Goal: Task Accomplishment & Management: Use online tool/utility

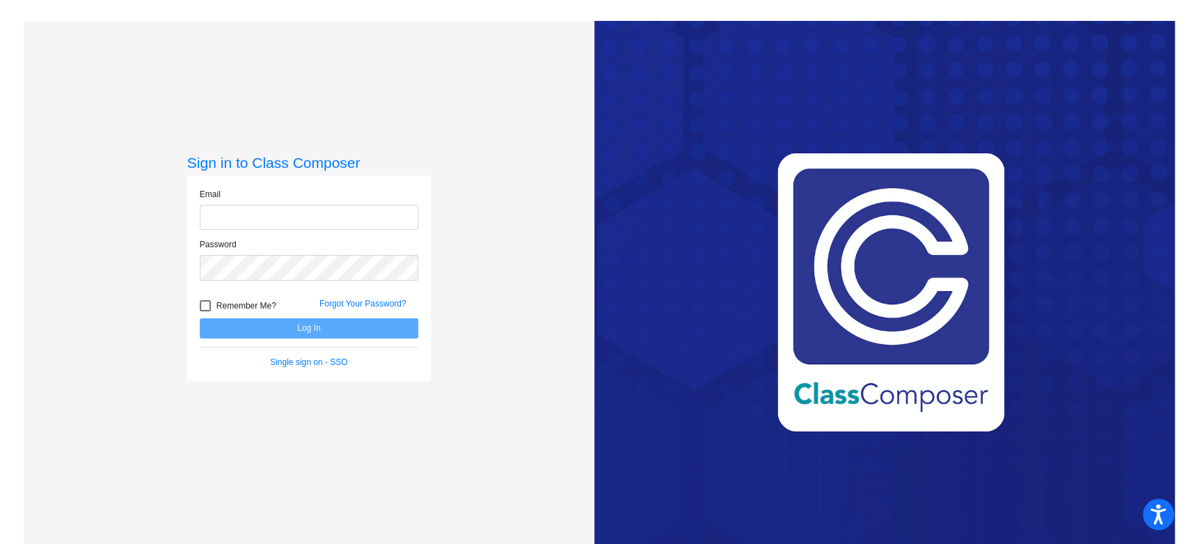
type input "[EMAIL_ADDRESS][DOMAIN_NAME]"
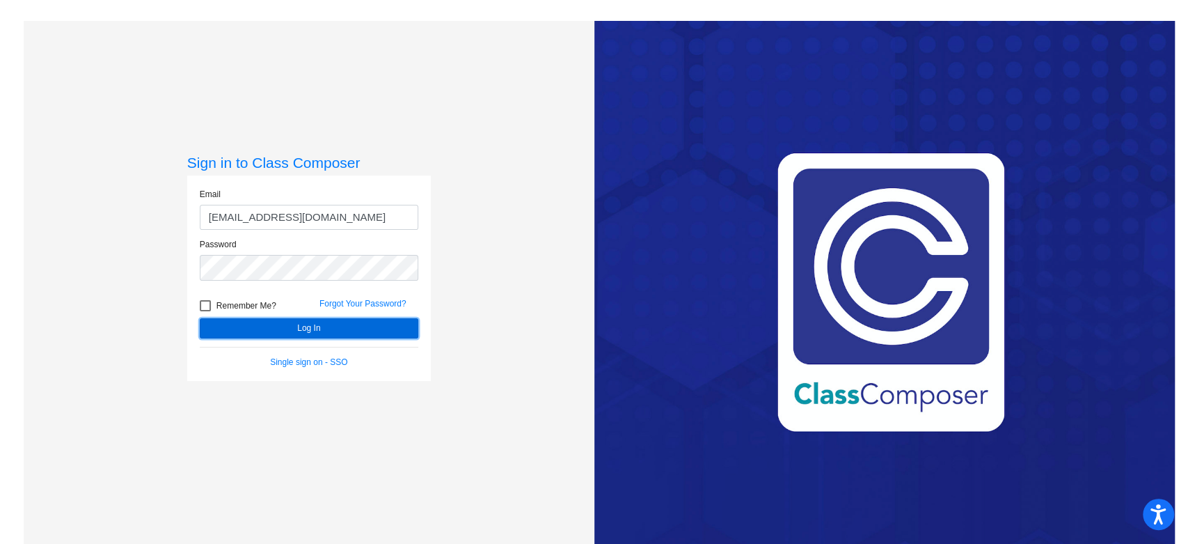
click at [313, 327] on button "Log In" at bounding box center [309, 328] width 219 height 20
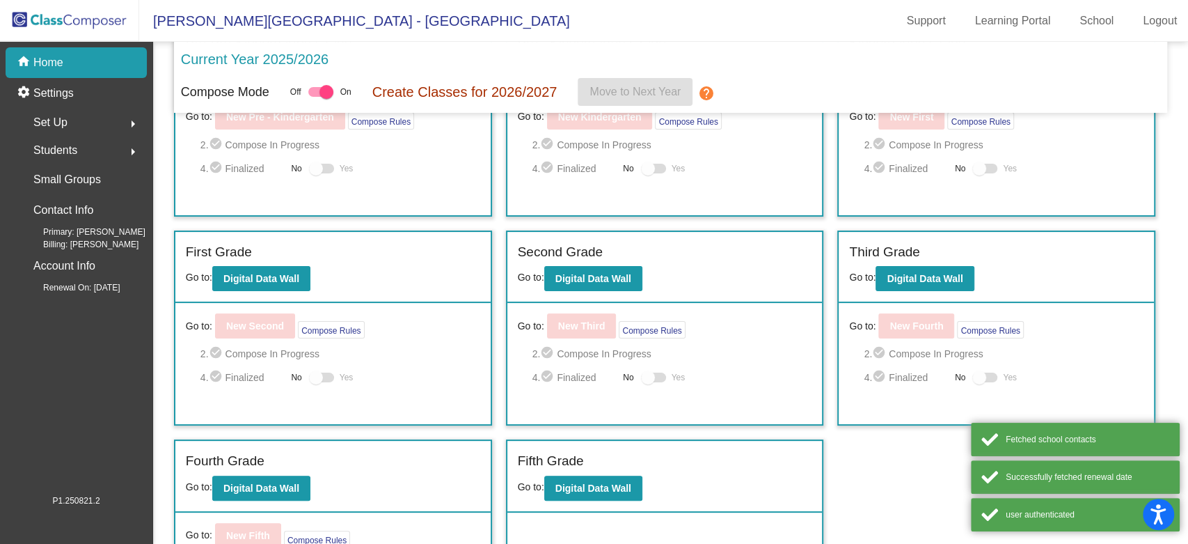
scroll to position [188, 0]
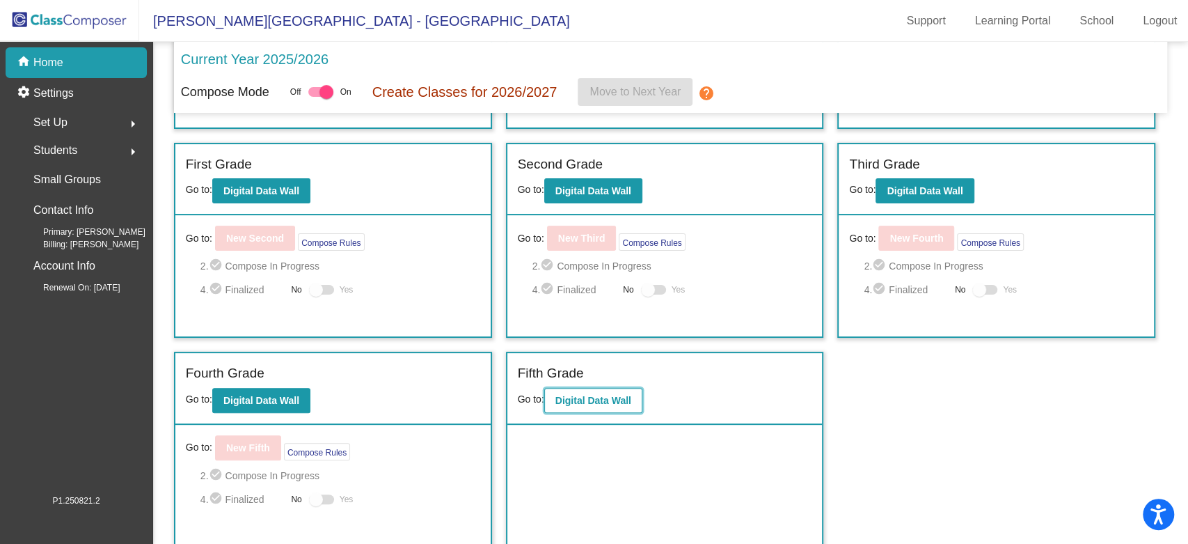
click at [558, 395] on b "Digital Data Wall" at bounding box center [594, 400] width 76 height 11
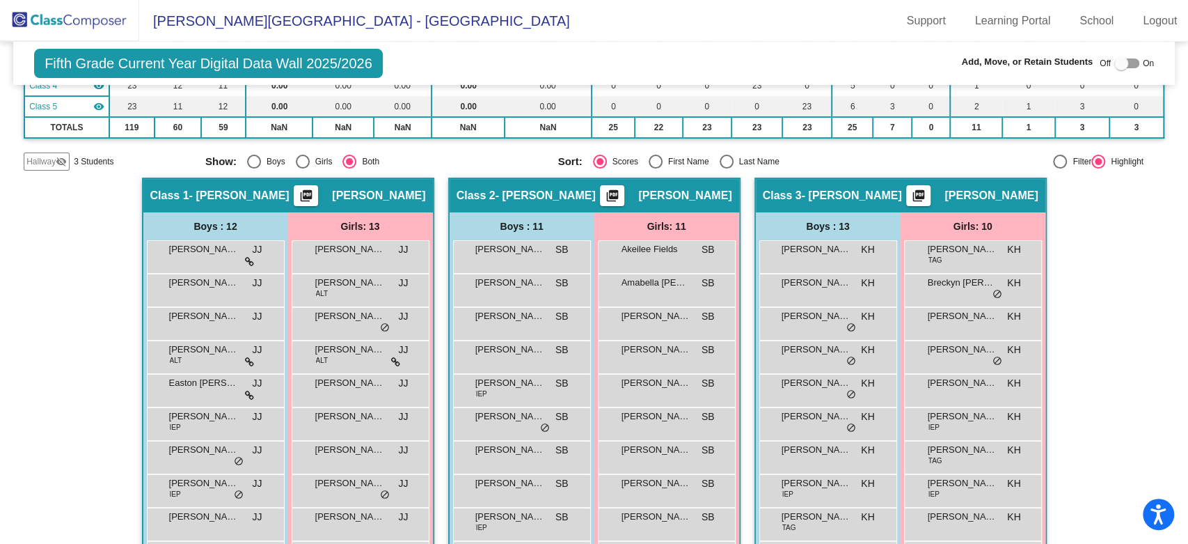
scroll to position [232, 0]
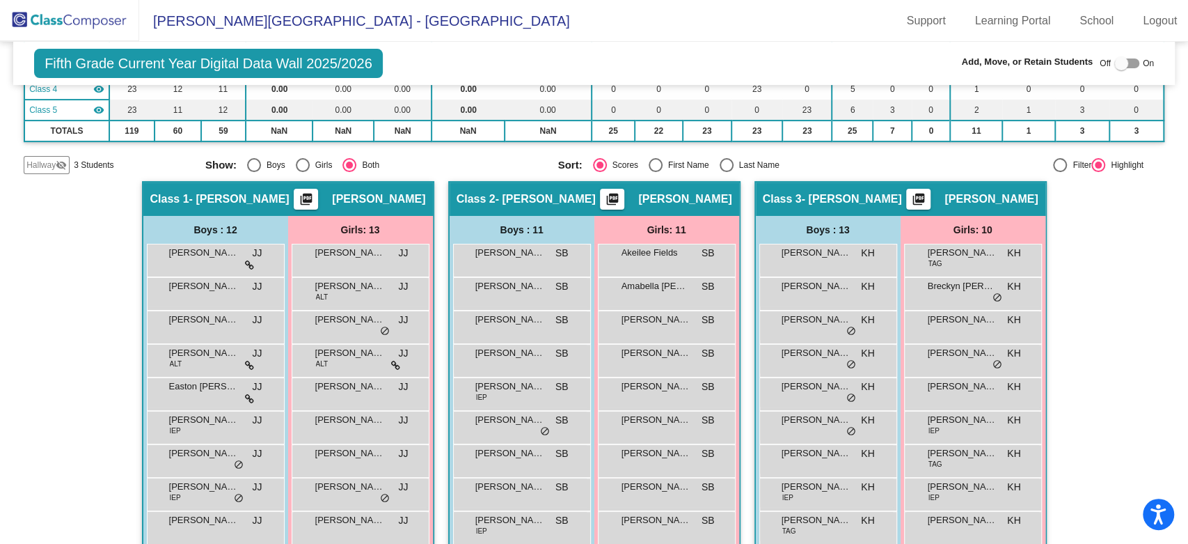
click at [54, 166] on span "Hallway" at bounding box center [40, 165] width 29 height 13
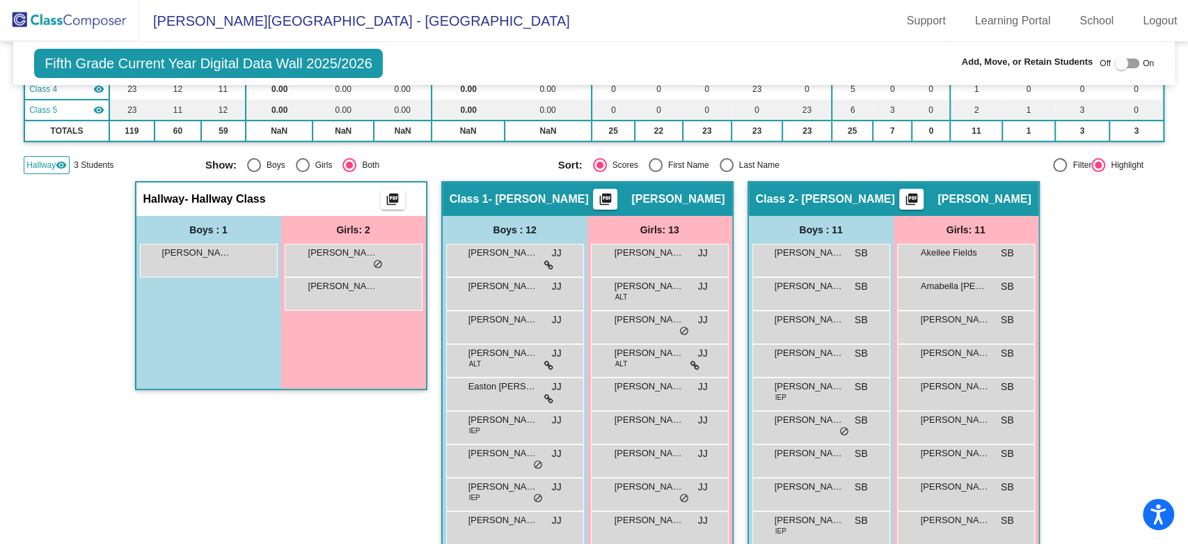
click at [295, 427] on div "Hallway - Hallway Class picture_as_pdf Add Student First Name Last Name Student…" at bounding box center [281, 440] width 292 height 519
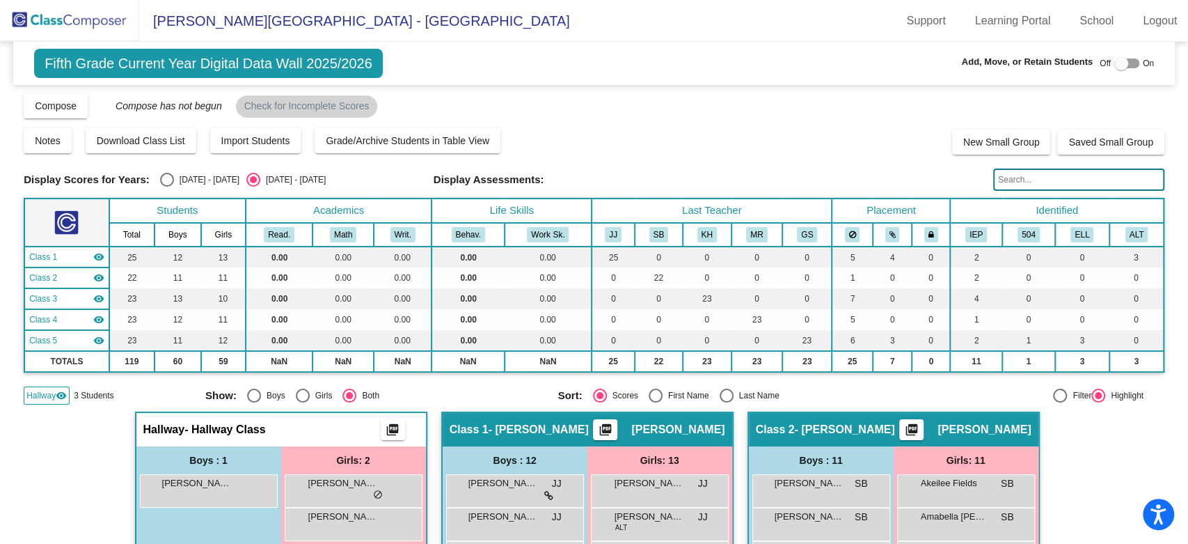
scroll to position [0, 0]
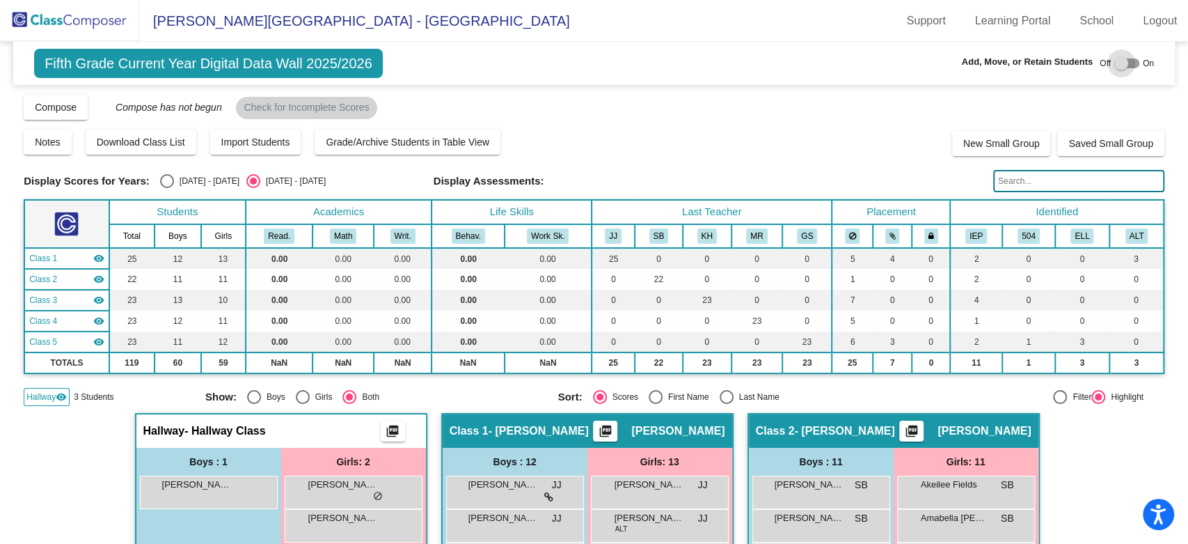
drag, startPoint x: 1115, startPoint y: 65, endPoint x: 1122, endPoint y: 74, distance: 10.9
click at [1116, 65] on div at bounding box center [1122, 63] width 14 height 14
checkbox input "true"
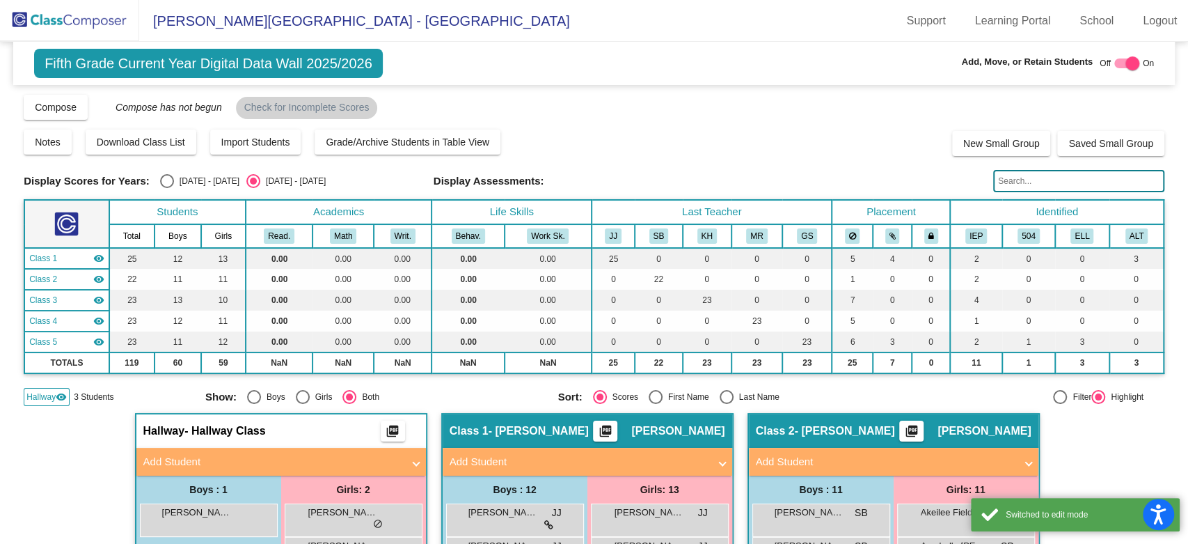
click at [1042, 178] on input "text" at bounding box center [1078, 181] width 171 height 22
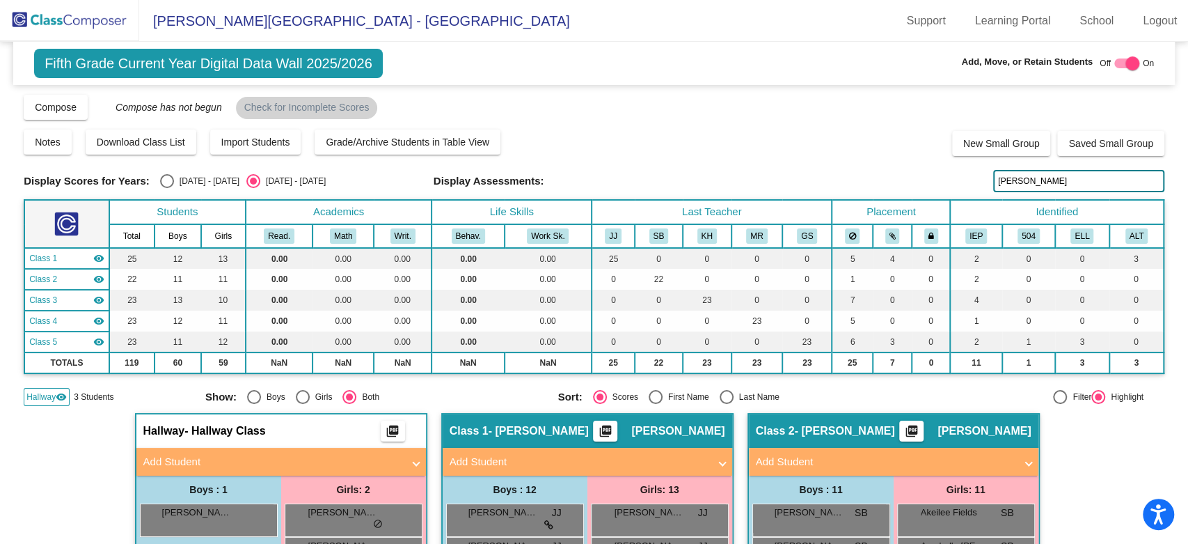
type input "[PERSON_NAME]"
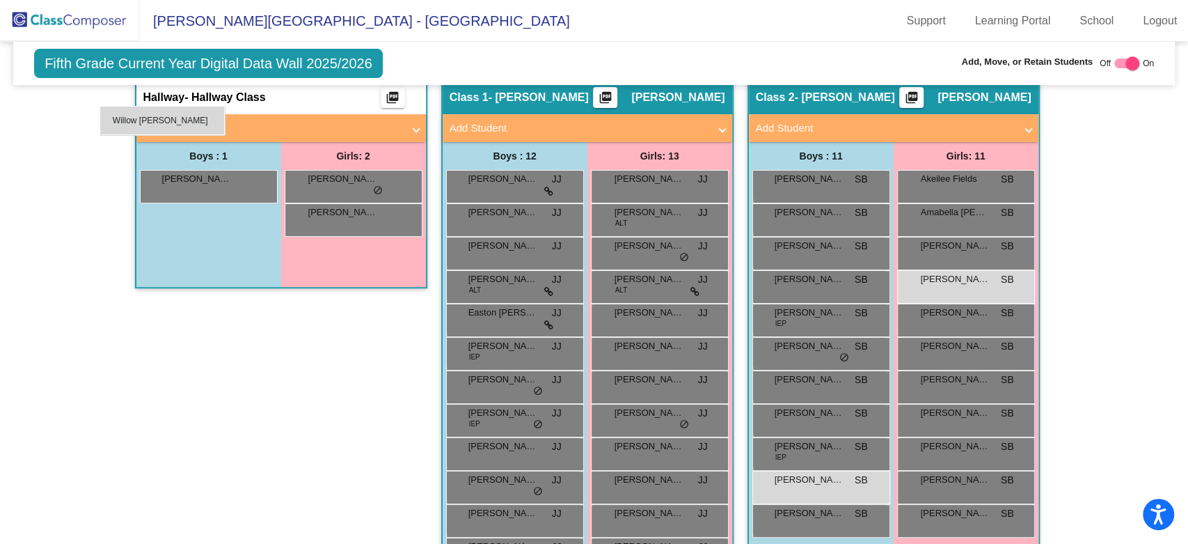
scroll to position [326, 0]
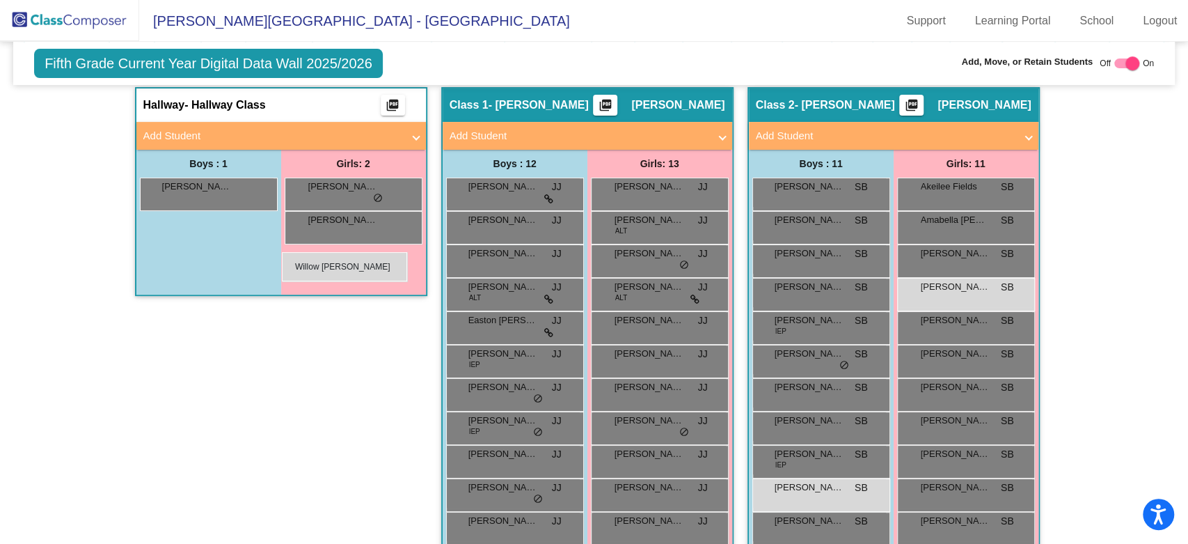
drag, startPoint x: 668, startPoint y: 376, endPoint x: 282, endPoint y: 252, distance: 405.8
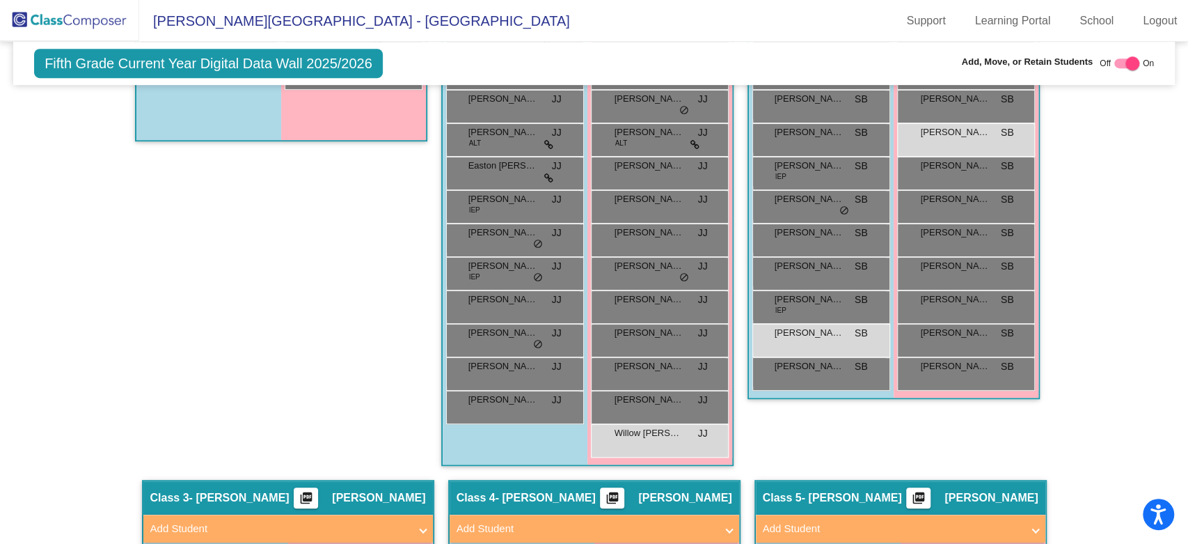
scroll to position [403, 0]
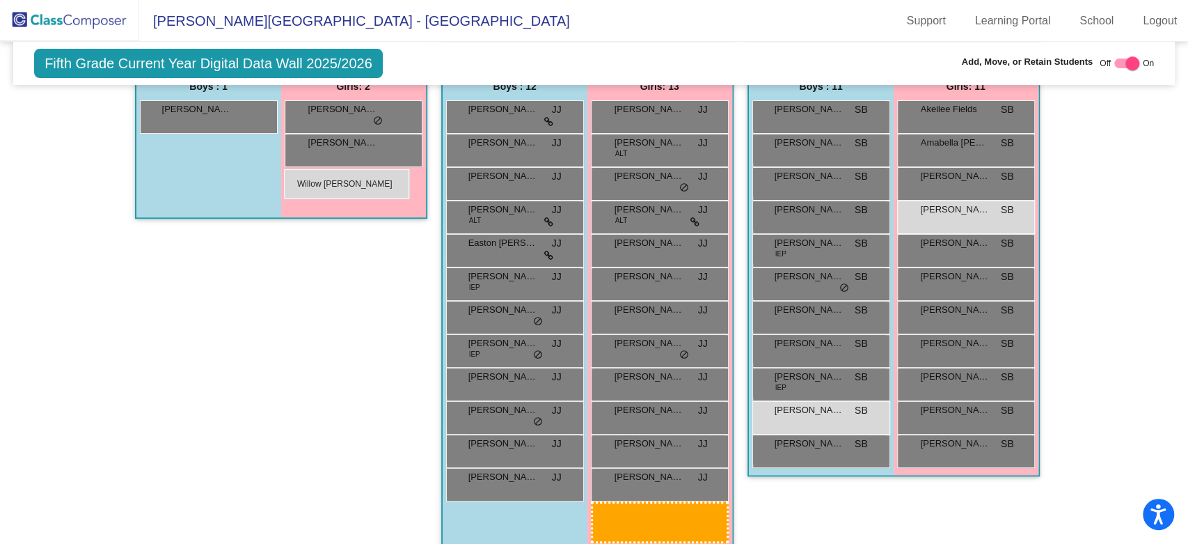
drag, startPoint x: 677, startPoint y: 517, endPoint x: 284, endPoint y: 169, distance: 524.8
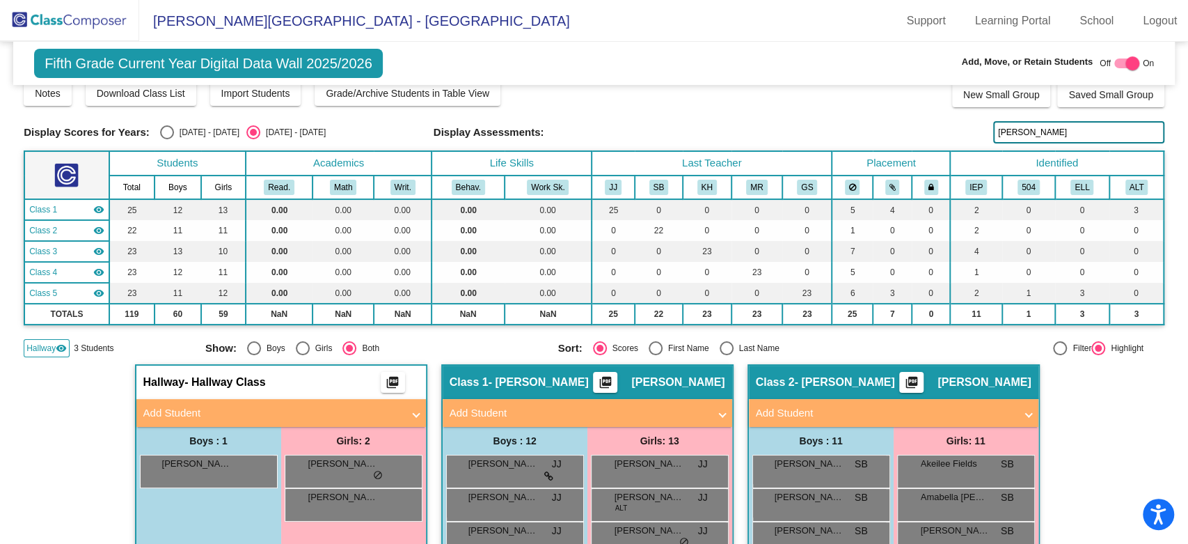
scroll to position [17, 0]
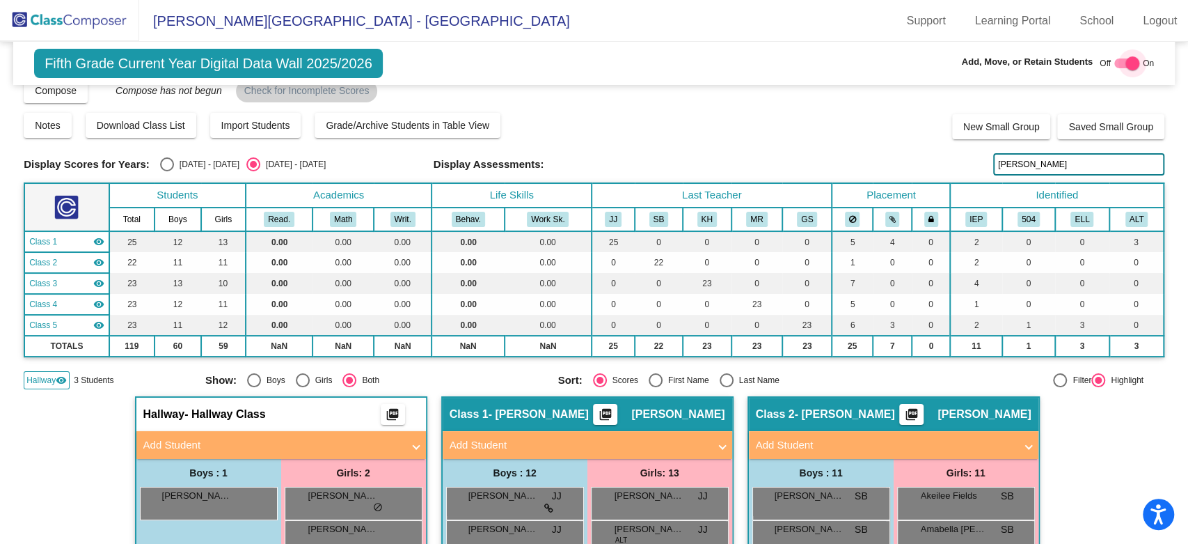
click at [1130, 67] on div at bounding box center [1133, 63] width 14 height 14
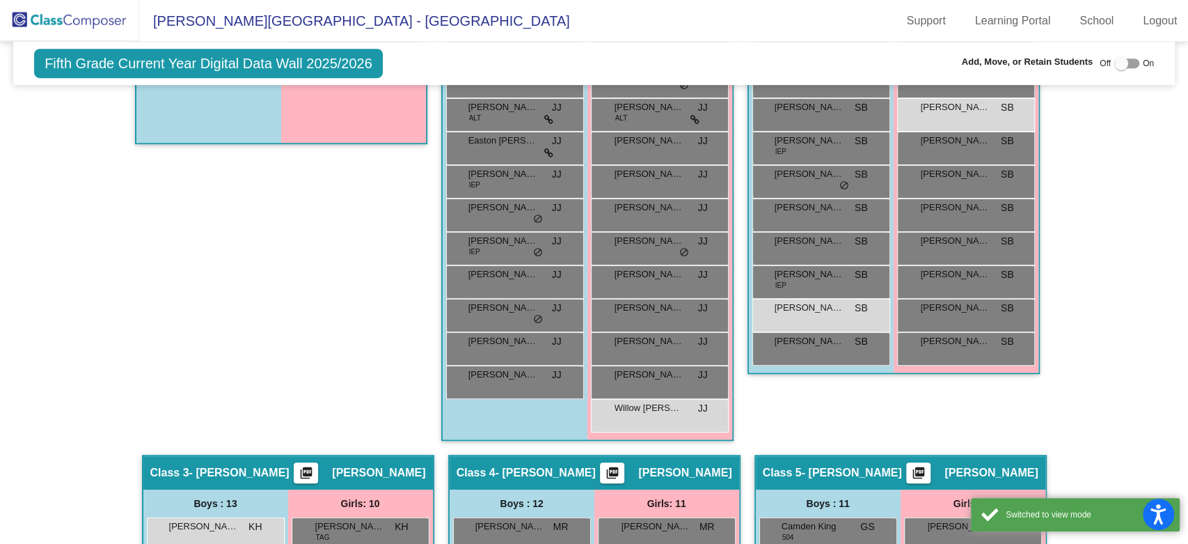
scroll to position [480, 0]
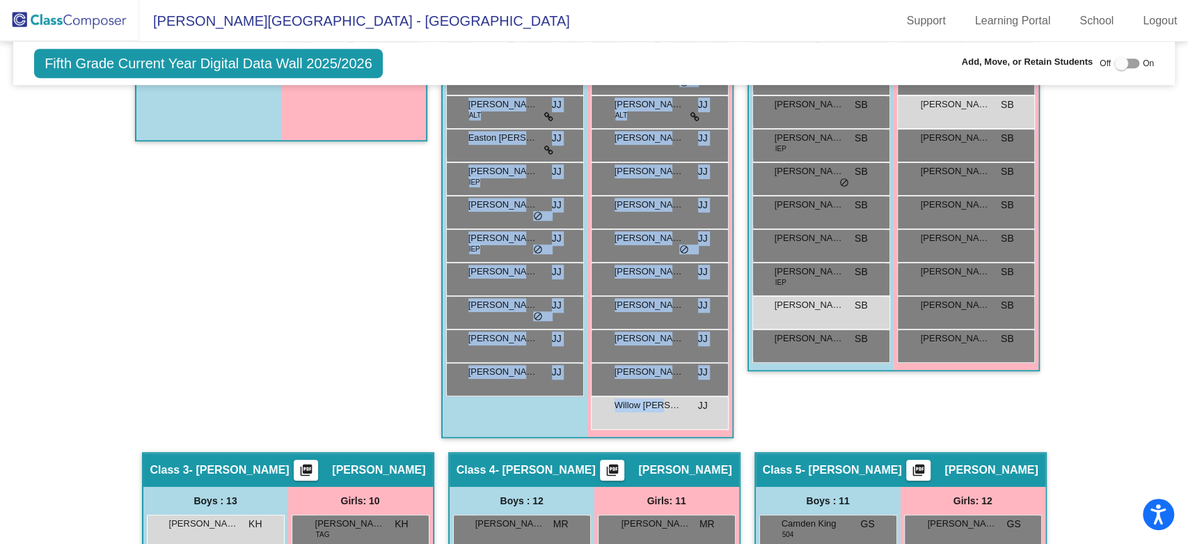
drag, startPoint x: 658, startPoint y: 407, endPoint x: 329, endPoint y: 262, distance: 360.0
click at [329, 262] on div "Hallway - Hallway Class picture_as_pdf Add Student First Name Last Name Student…" at bounding box center [594, 451] width 1141 height 1039
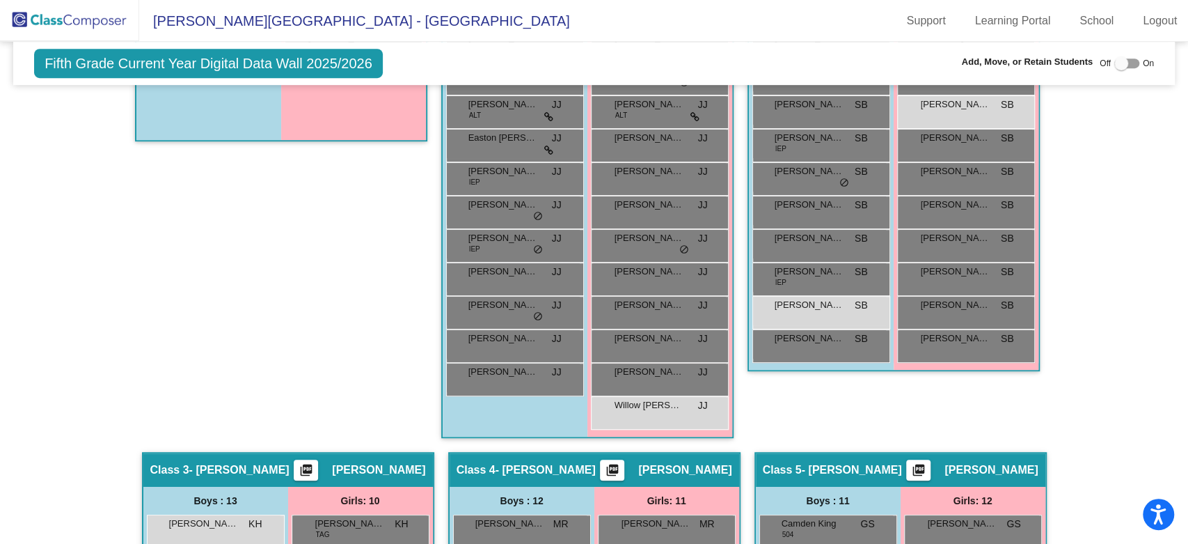
click at [316, 294] on div "Hallway - Hallway Class picture_as_pdf Add Student First Name Last Name Student…" at bounding box center [281, 191] width 292 height 519
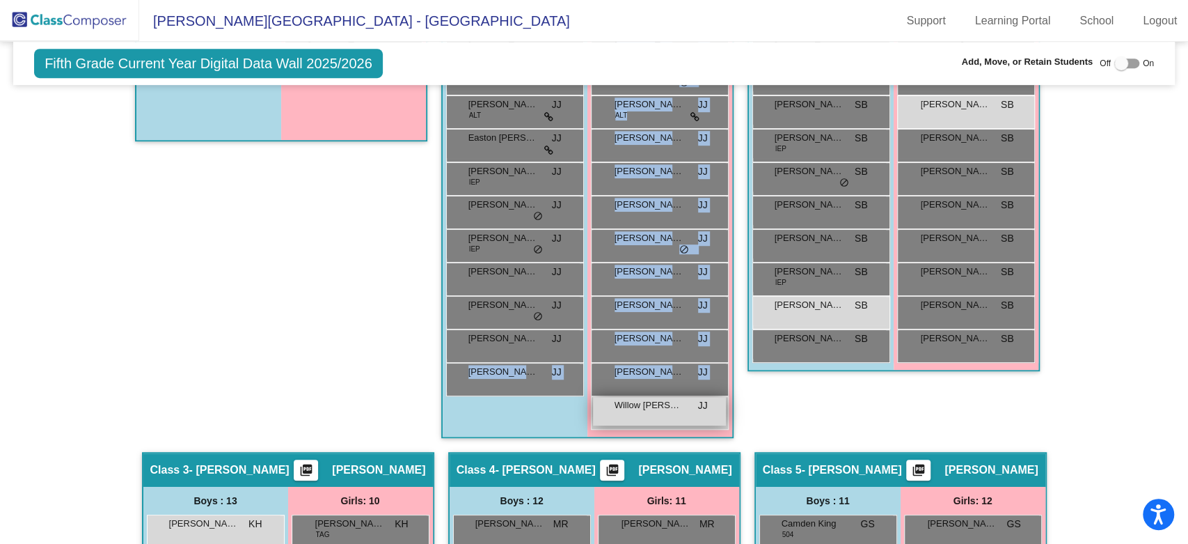
drag, startPoint x: 654, startPoint y: 411, endPoint x: 622, endPoint y: 415, distance: 31.6
click at [426, 140] on div "Boys : 12 [PERSON_NAME] JJ lock do_not_disturb_alt [PERSON_NAME] JJ lock do_not…" at bounding box center [281, 53] width 290 height 173
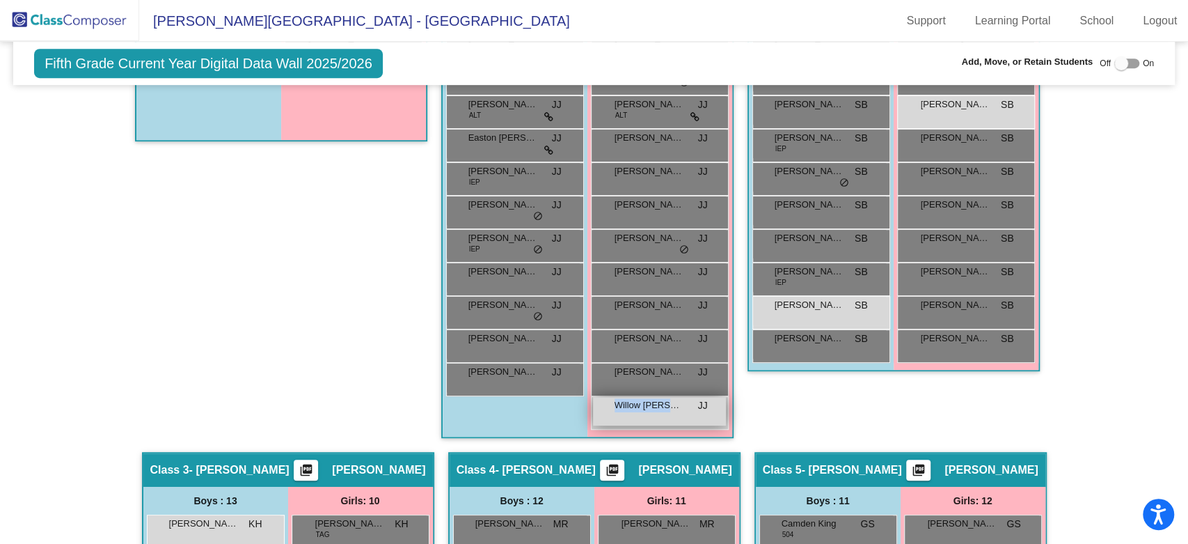
drag, startPoint x: 679, startPoint y: 408, endPoint x: 590, endPoint y: 409, distance: 89.1
click at [593, 409] on div "Willow [PERSON_NAME] lock do_not_disturb_alt" at bounding box center [659, 411] width 133 height 29
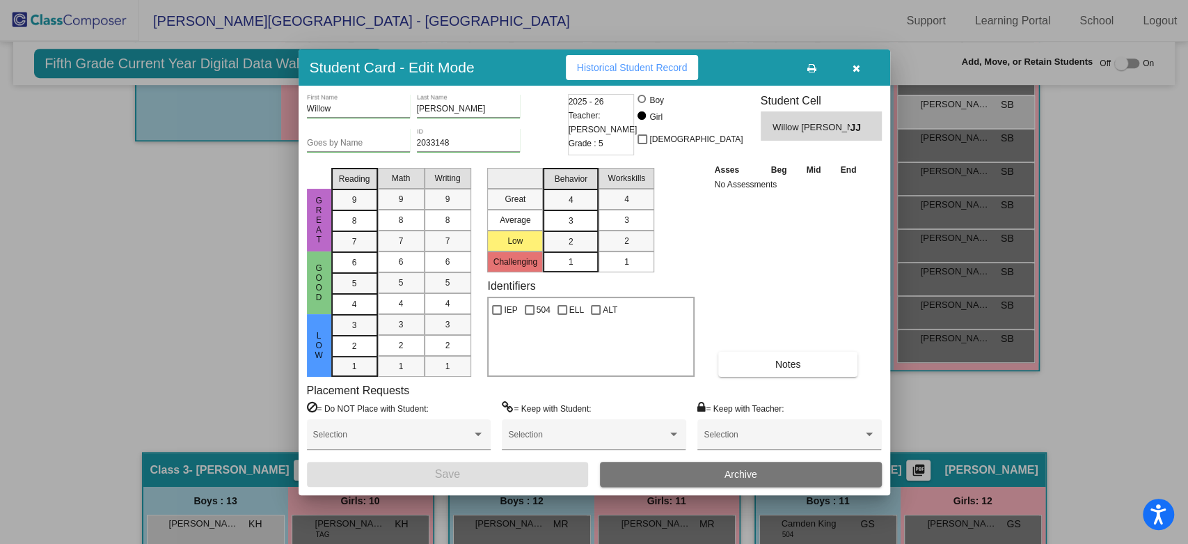
click at [869, 375] on div "Great Good Low Reading 9 8 7 6 5 4 3 2 1 Math 9 8 7 6 5 4 3 2 1 Writing 9 8 7 6…" at bounding box center [594, 269] width 575 height 214
click at [850, 56] on button "button" at bounding box center [857, 67] width 45 height 25
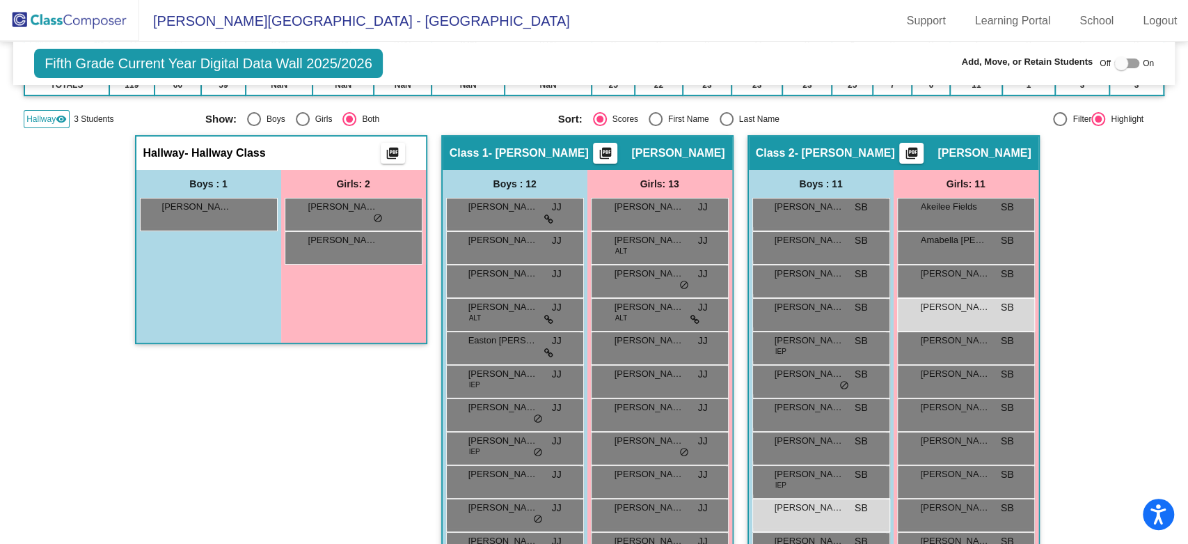
scroll to position [249, 0]
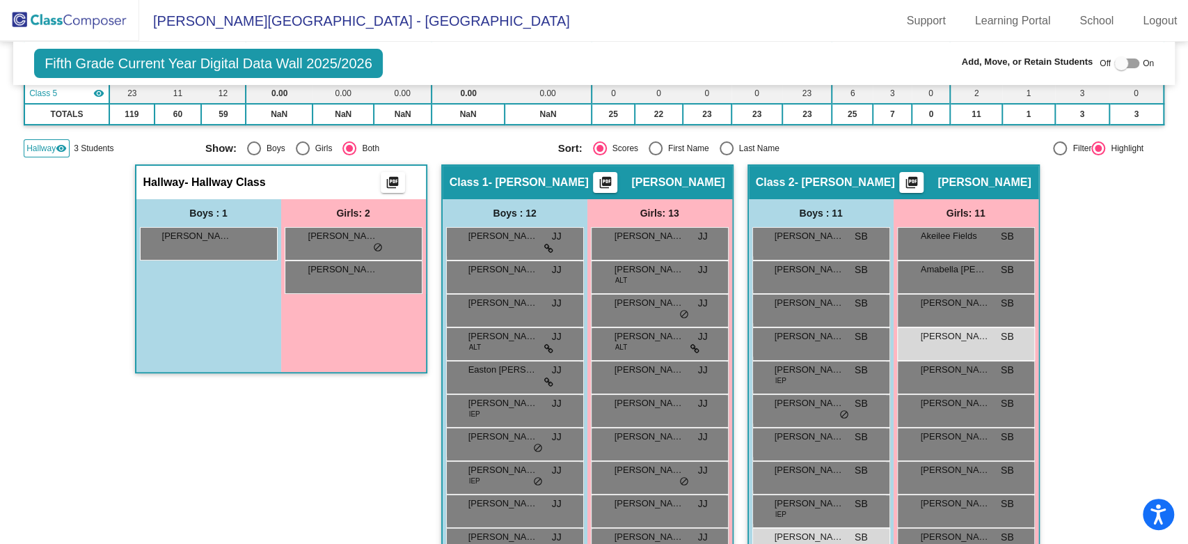
click at [317, 175] on div "Hallway - Hallway Class picture_as_pdf" at bounding box center [281, 182] width 290 height 33
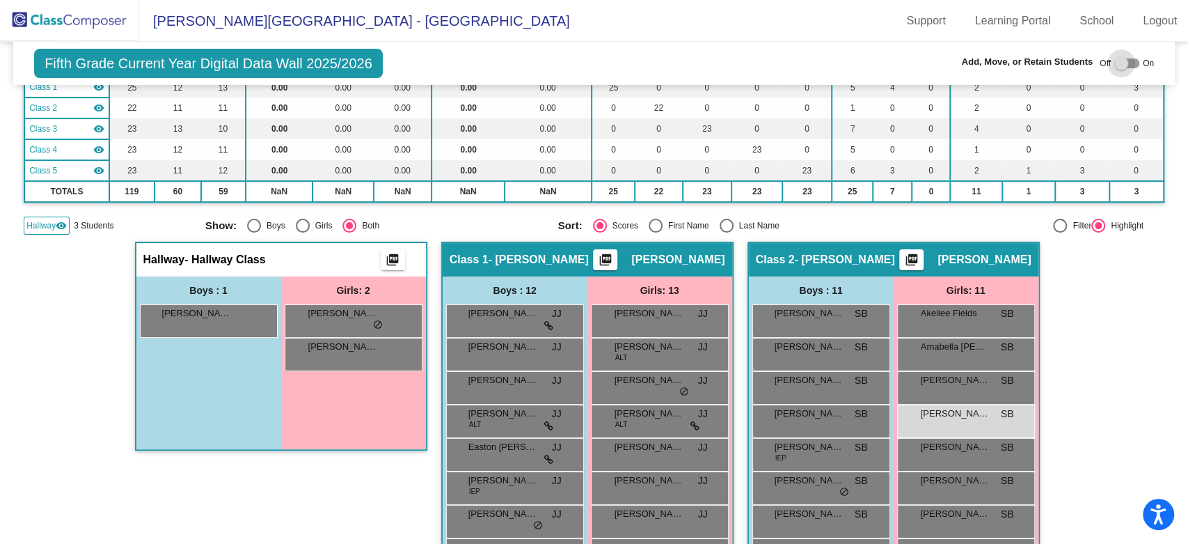
click at [1115, 62] on div at bounding box center [1122, 63] width 14 height 14
checkbox input "true"
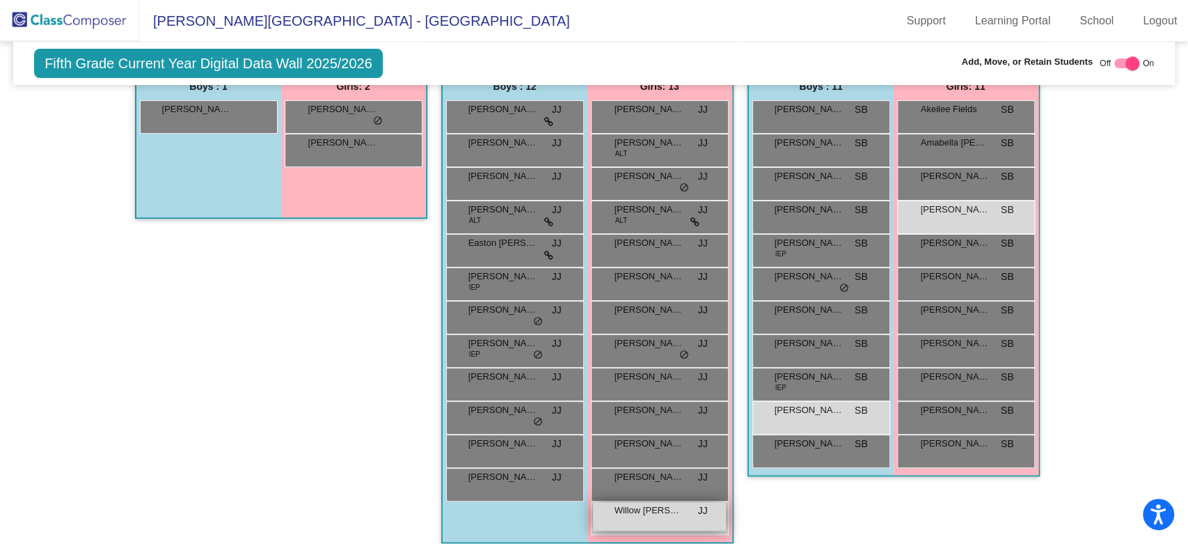
scroll to position [411, 0]
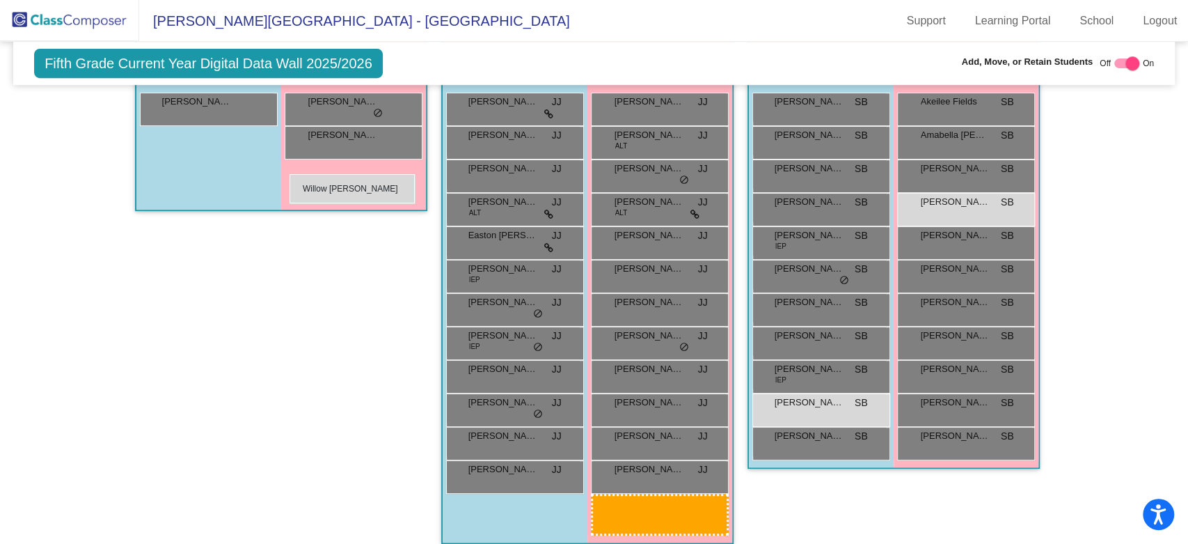
drag, startPoint x: 675, startPoint y: 523, endPoint x: 290, endPoint y: 174, distance: 519.5
drag, startPoint x: 633, startPoint y: 515, endPoint x: 301, endPoint y: 166, distance: 482.1
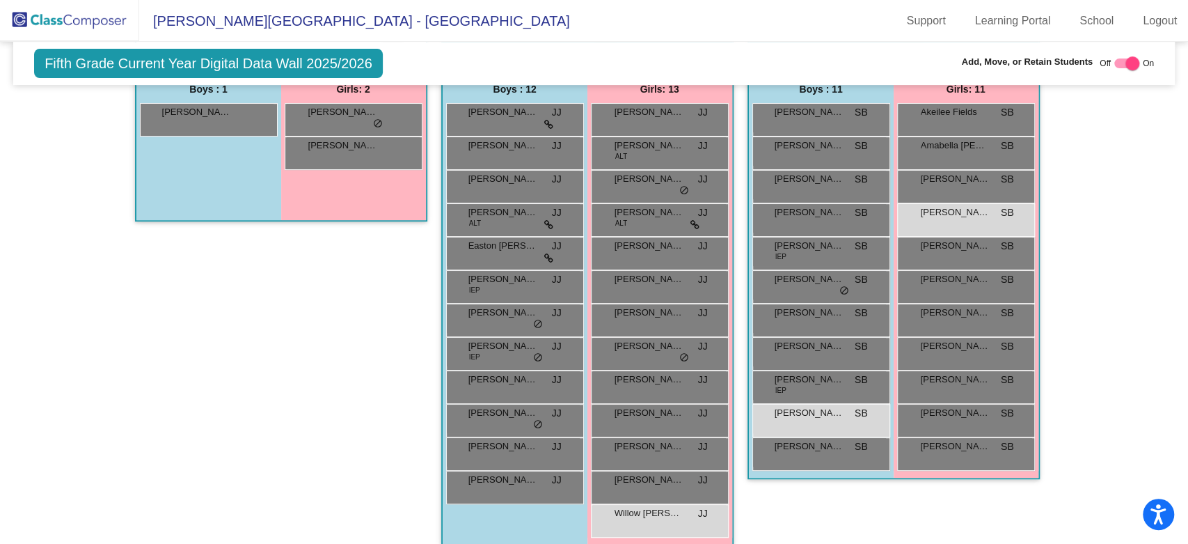
scroll to position [488, 0]
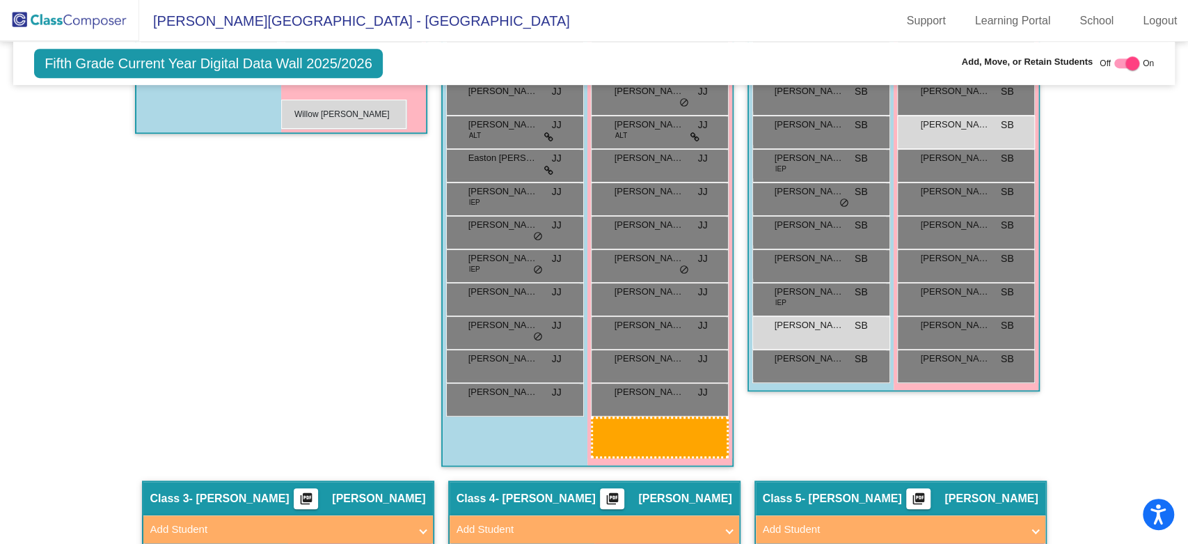
drag, startPoint x: 636, startPoint y: 434, endPoint x: 281, endPoint y: 100, distance: 487.6
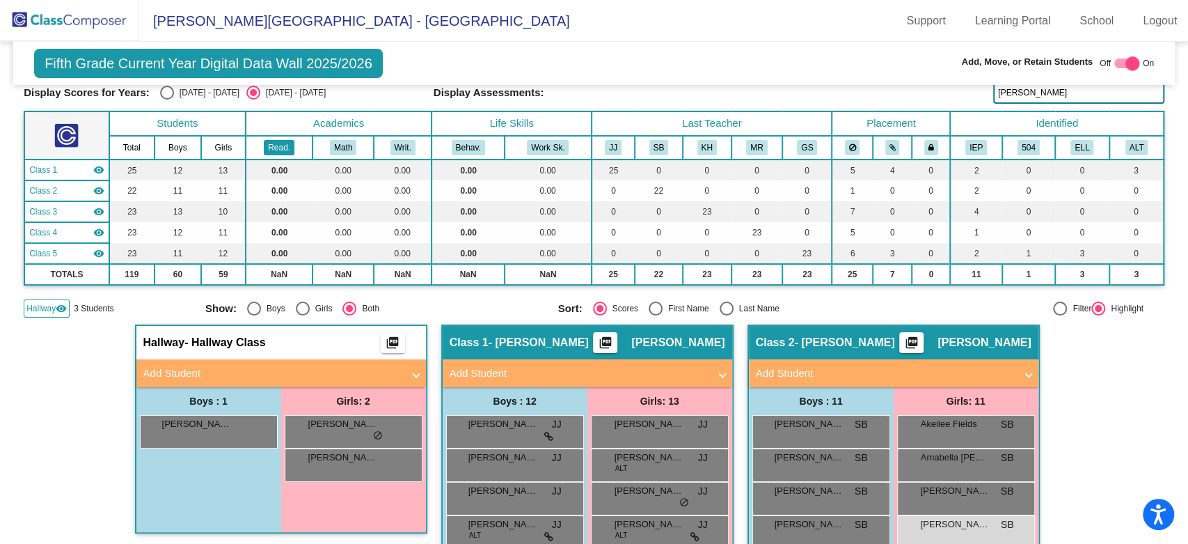
scroll to position [0, 0]
